Goal: Task Accomplishment & Management: Manage account settings

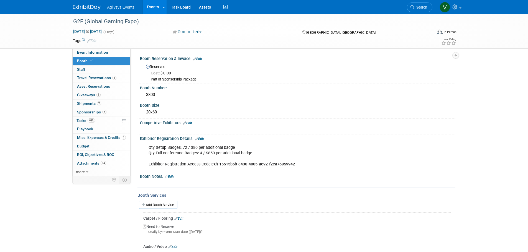
click at [97, 5] on img at bounding box center [87, 8] width 28 height 6
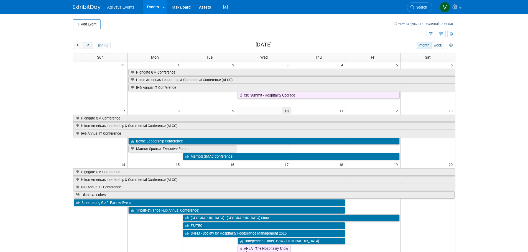
click at [90, 46] on span "next" at bounding box center [88, 46] width 4 height 4
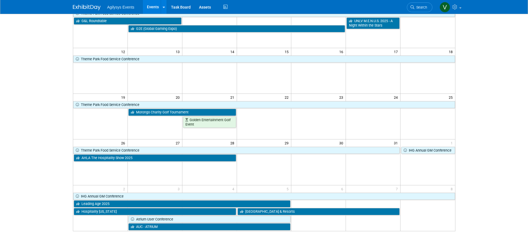
scroll to position [139, 0]
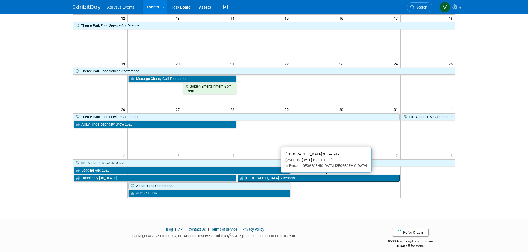
click at [287, 180] on link "New England Inns & Resorts" at bounding box center [318, 178] width 162 height 7
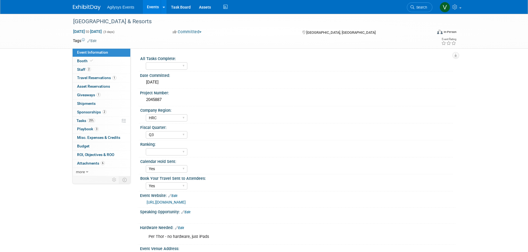
select select "HRC"
select select "Q3"
select select "Yes"
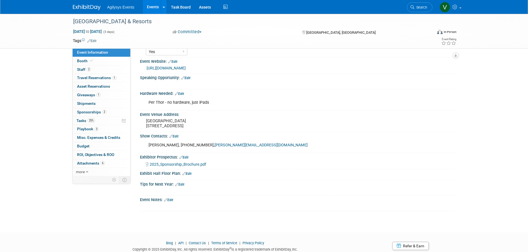
scroll to position [158, 0]
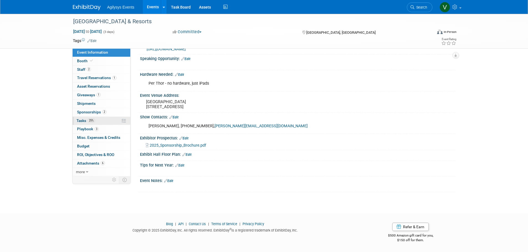
click at [90, 118] on link "25% Tasks 25%" at bounding box center [102, 121] width 58 height 8
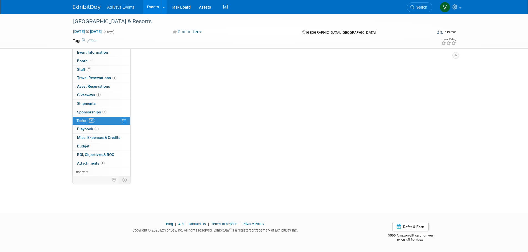
scroll to position [0, 0]
